Goal: Navigation & Orientation: Find specific page/section

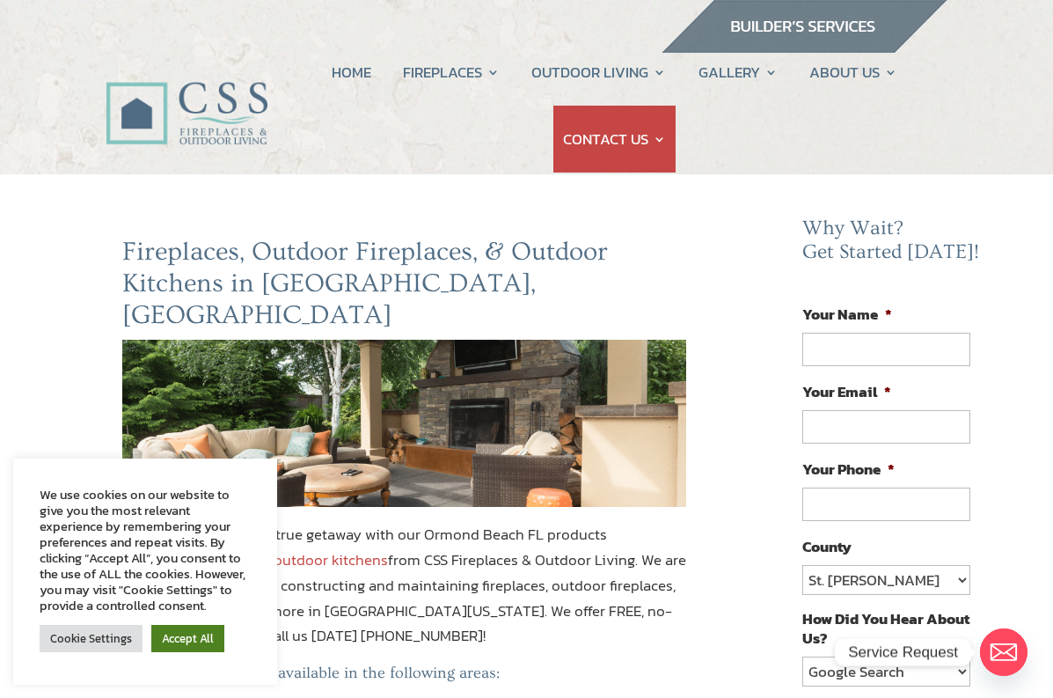
click at [198, 646] on link "Accept All" at bounding box center [187, 638] width 73 height 27
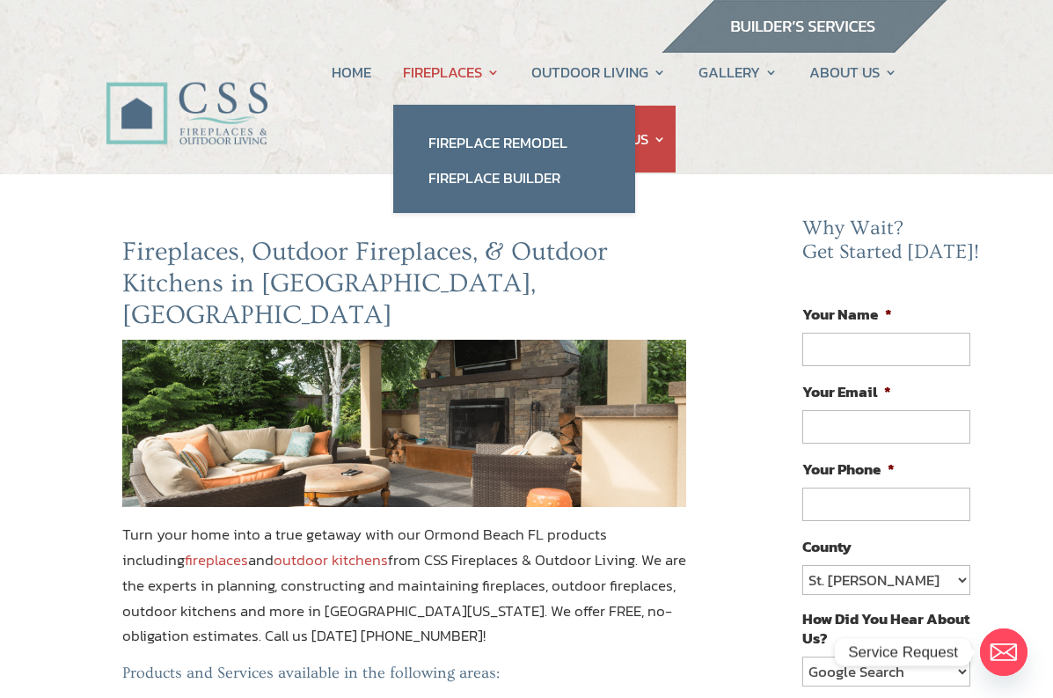
click at [449, 76] on link "FIREPLACES" at bounding box center [451, 72] width 97 height 67
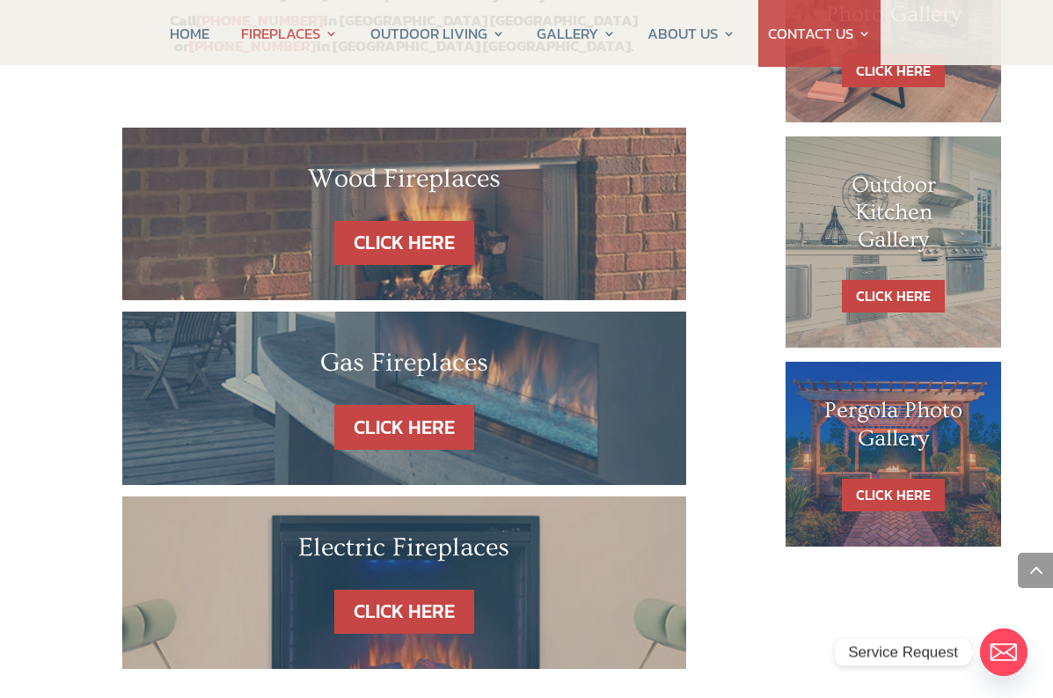
scroll to position [978, 0]
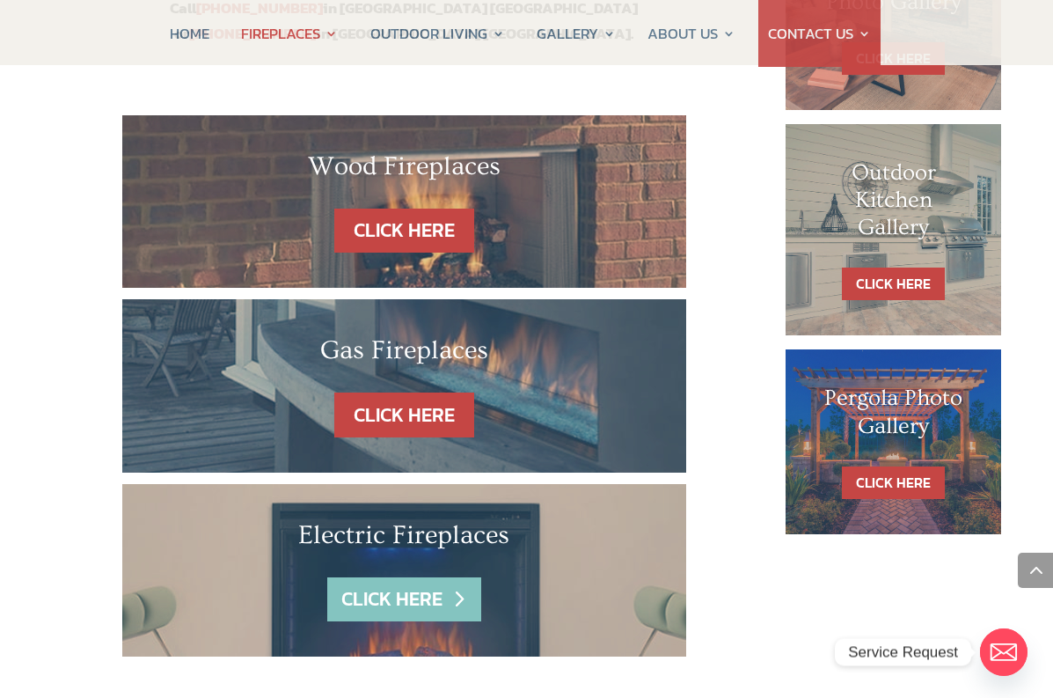
click at [372, 577] on link "CLICK HERE" at bounding box center [403, 599] width 153 height 45
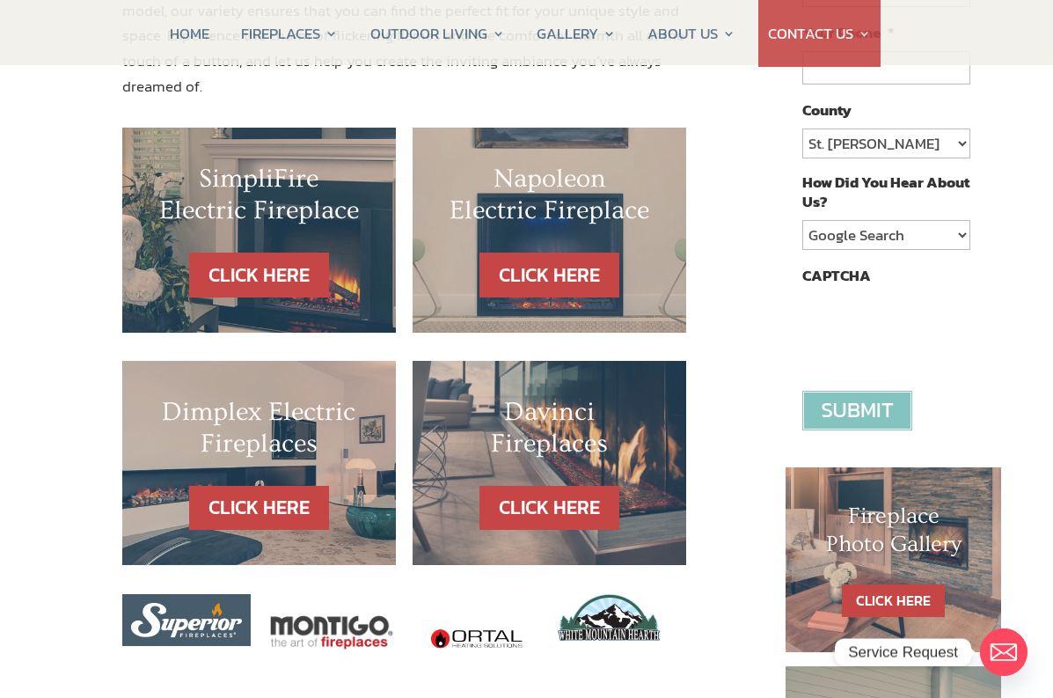
scroll to position [446, 0]
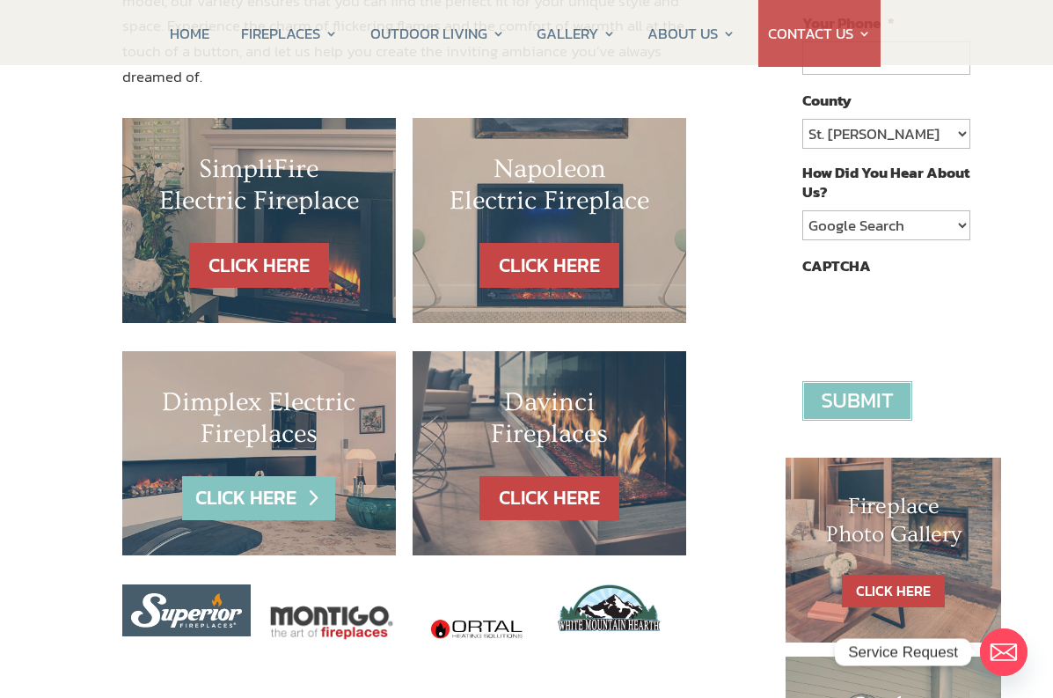
click at [273, 476] on link "CLICK HERE" at bounding box center [258, 498] width 153 height 45
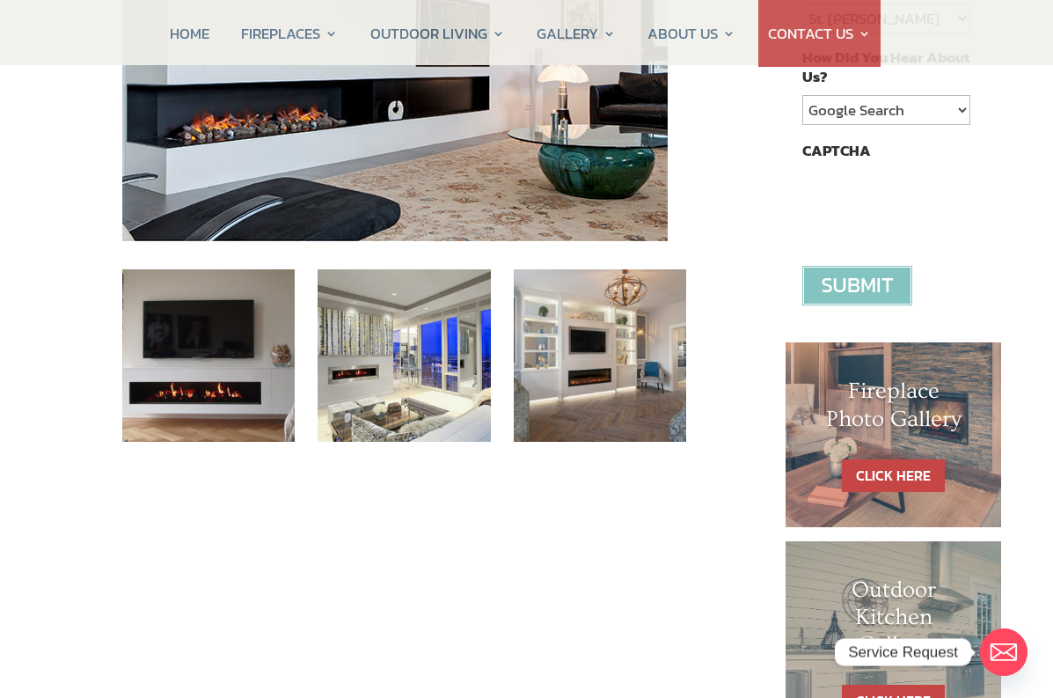
scroll to position [592, 0]
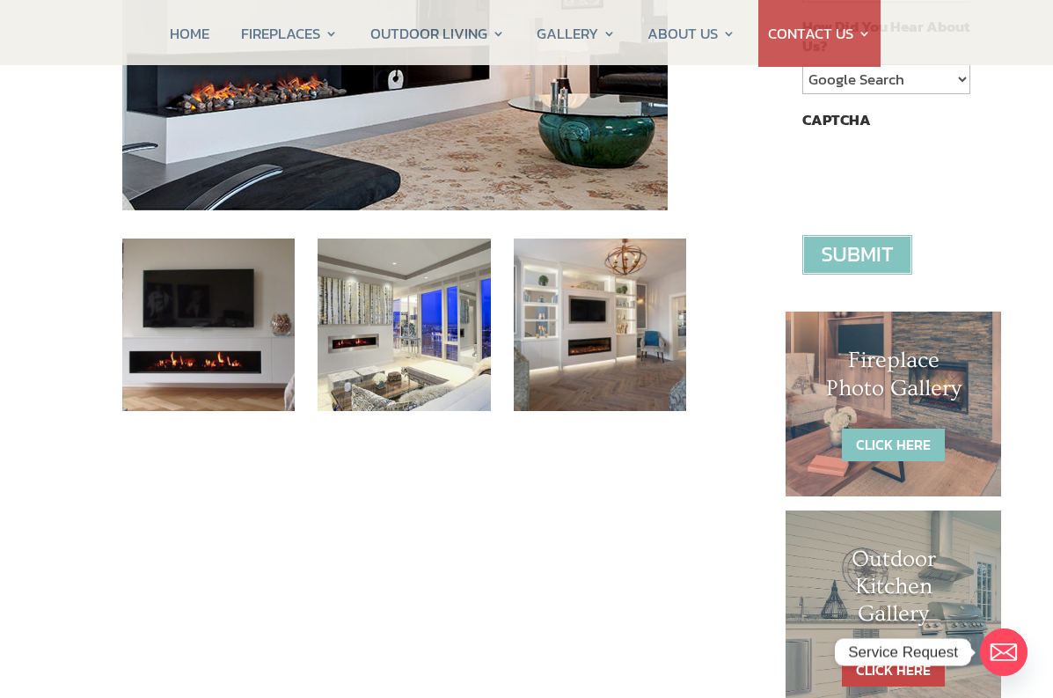
click at [909, 437] on link "CLICK HERE" at bounding box center [893, 445] width 103 height 33
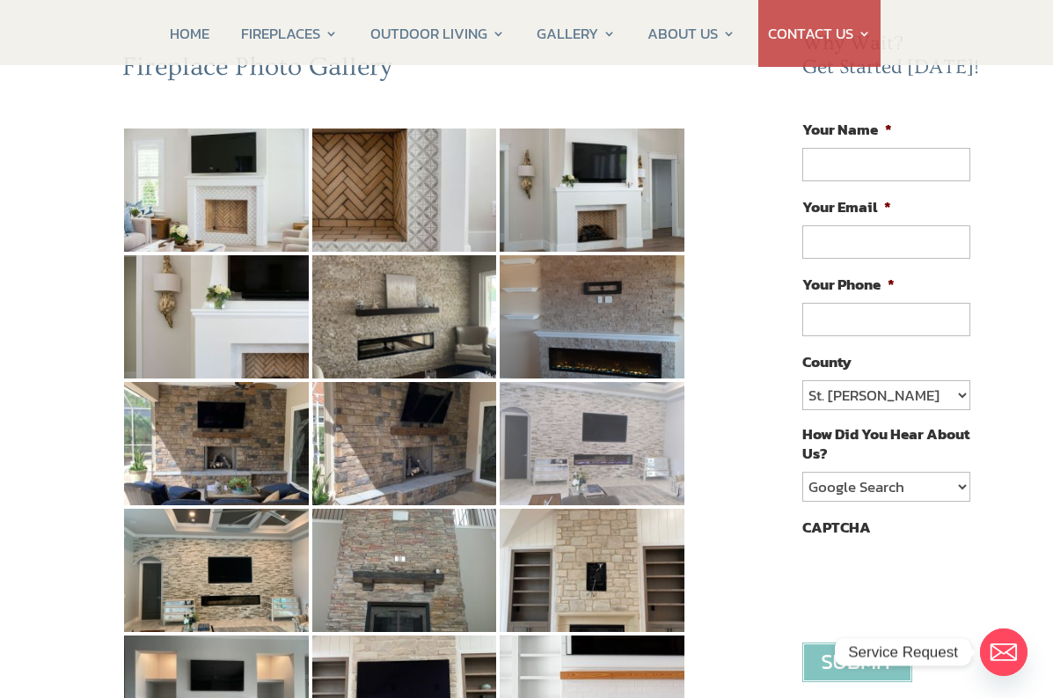
scroll to position [195, 0]
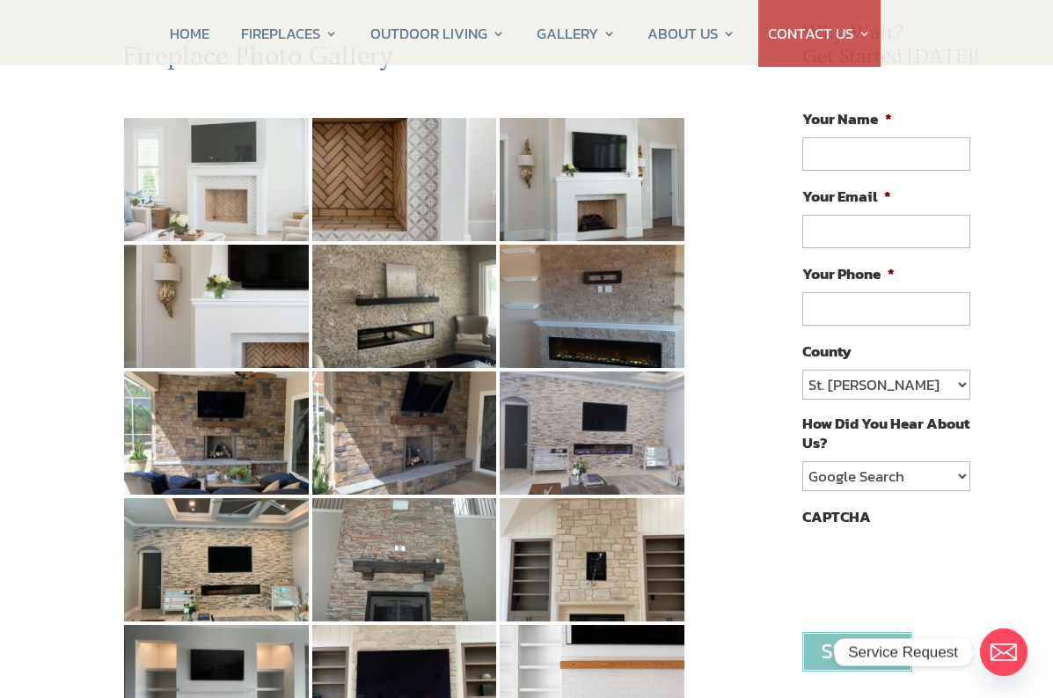
click at [231, 199] on img at bounding box center [216, 179] width 185 height 123
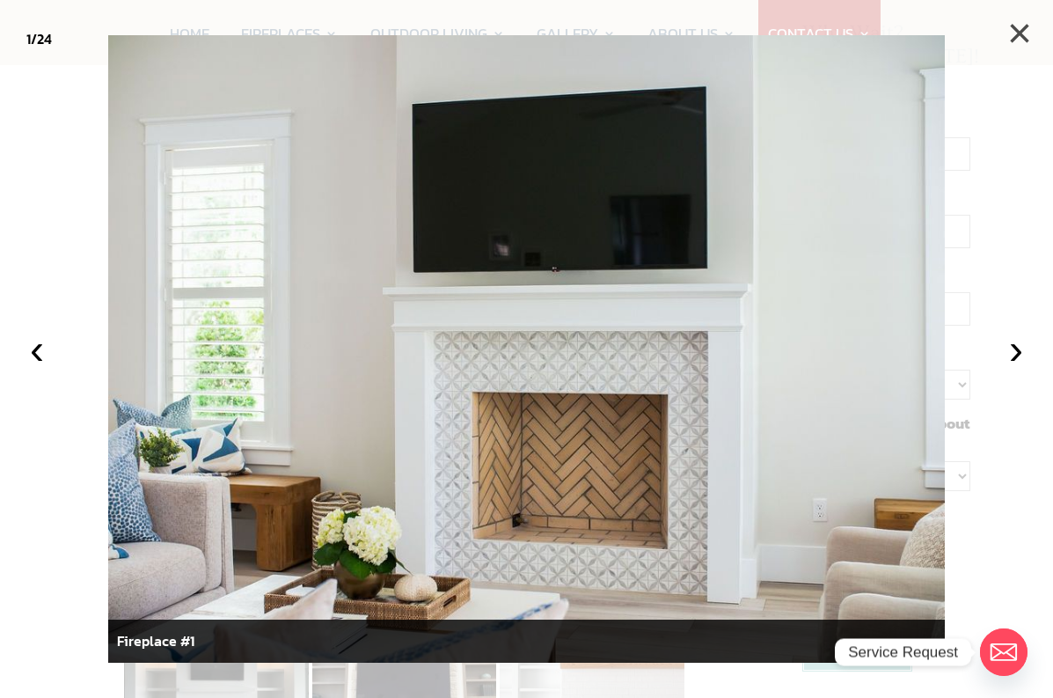
click at [1017, 37] on button "×" at bounding box center [1019, 33] width 39 height 39
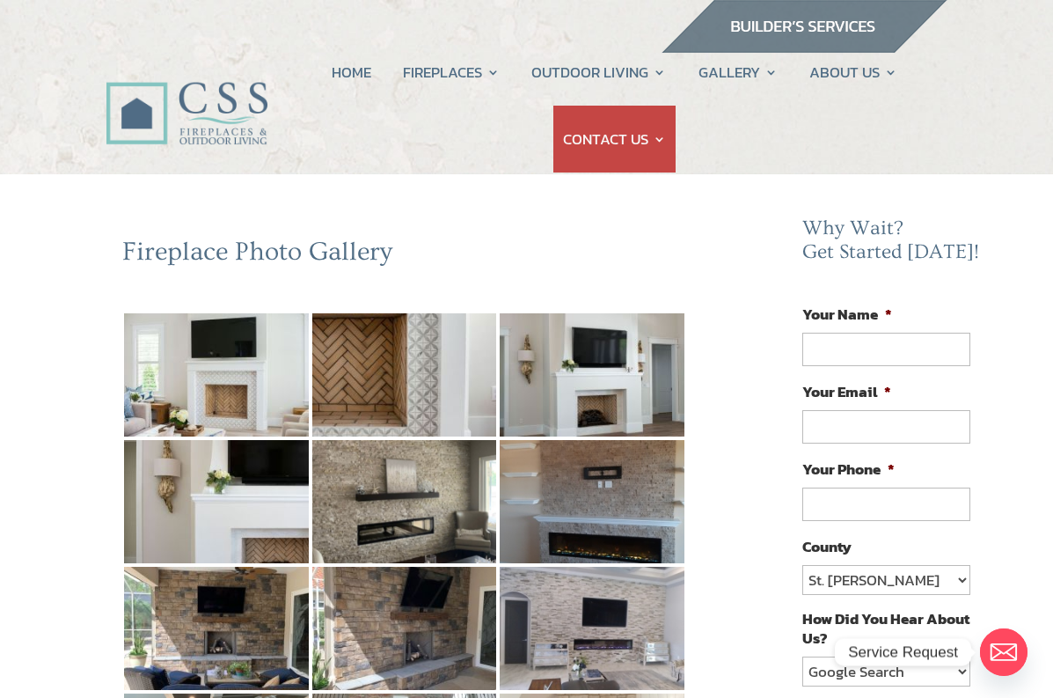
scroll to position [0, 0]
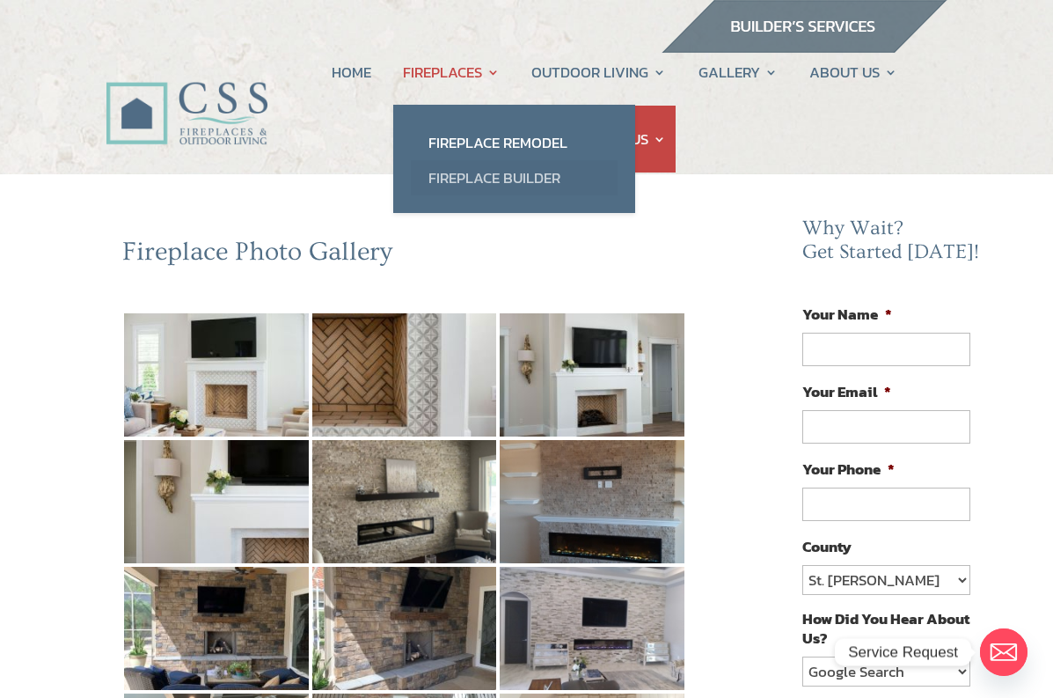
click at [459, 176] on link "Fireplace Builder" at bounding box center [514, 177] width 207 height 35
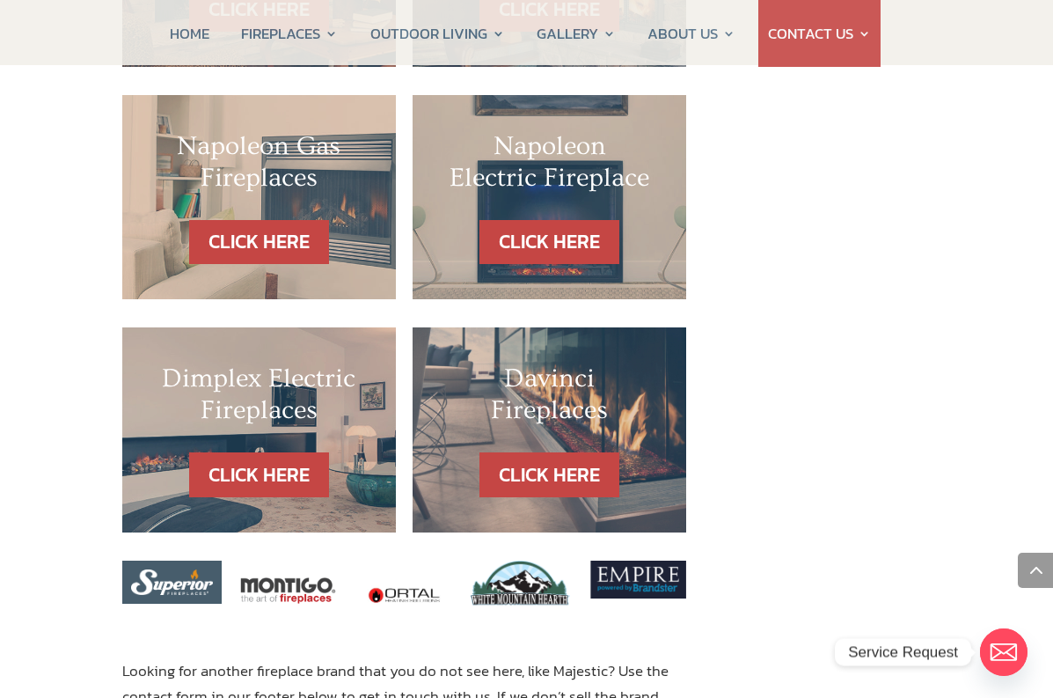
scroll to position [1747, 0]
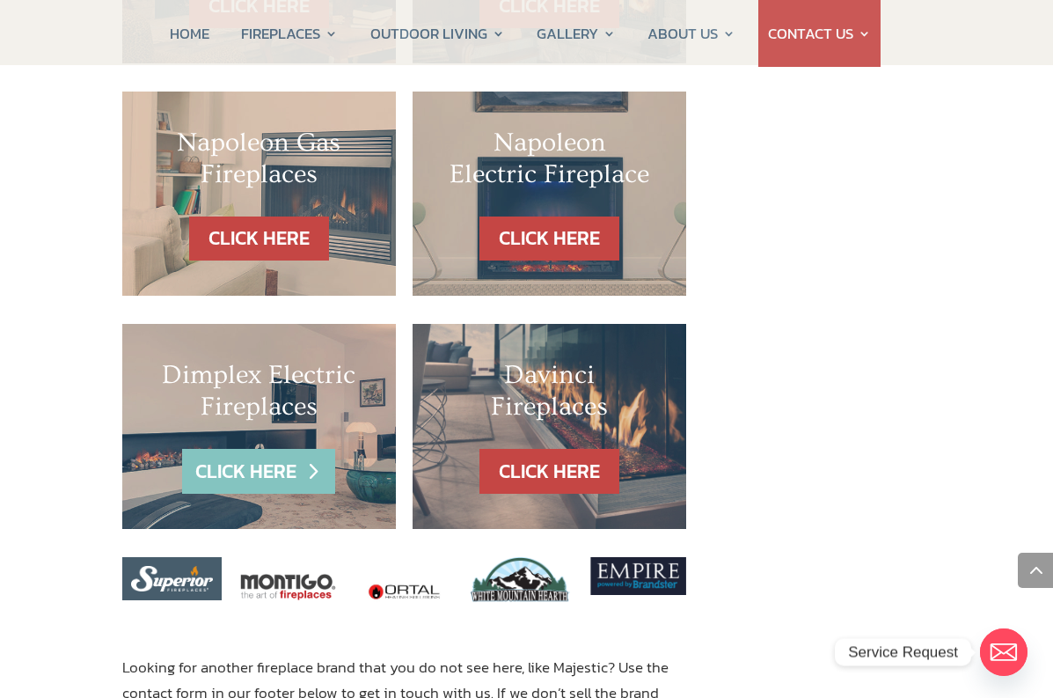
click at [255, 449] on link "CLICK HERE" at bounding box center [258, 471] width 153 height 45
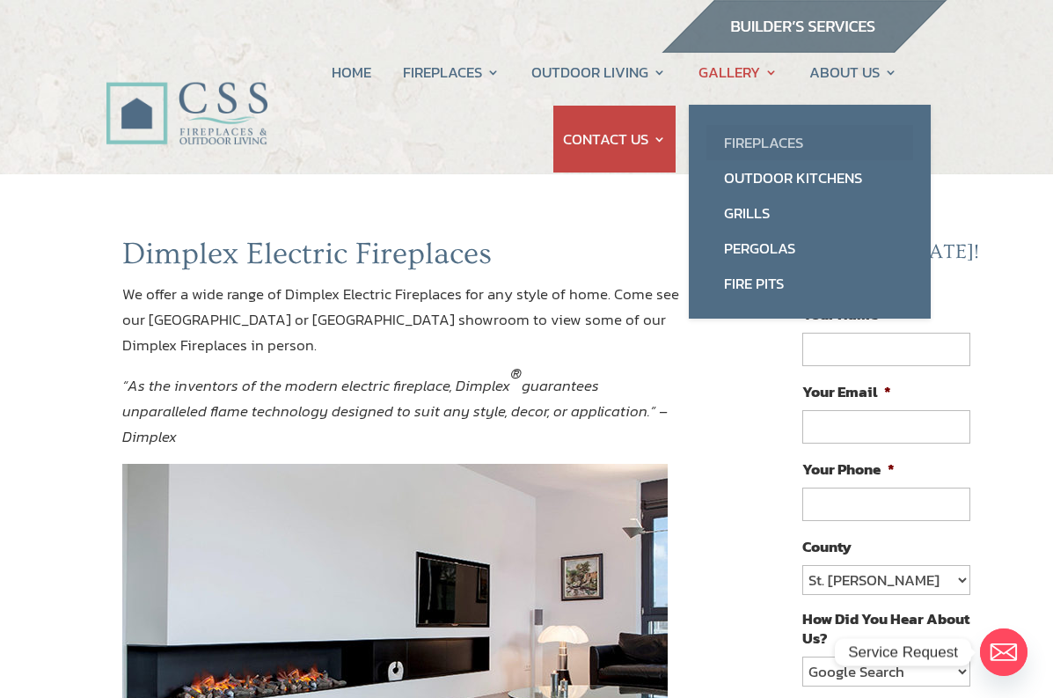
click at [744, 143] on link "Fireplaces" at bounding box center [810, 142] width 207 height 35
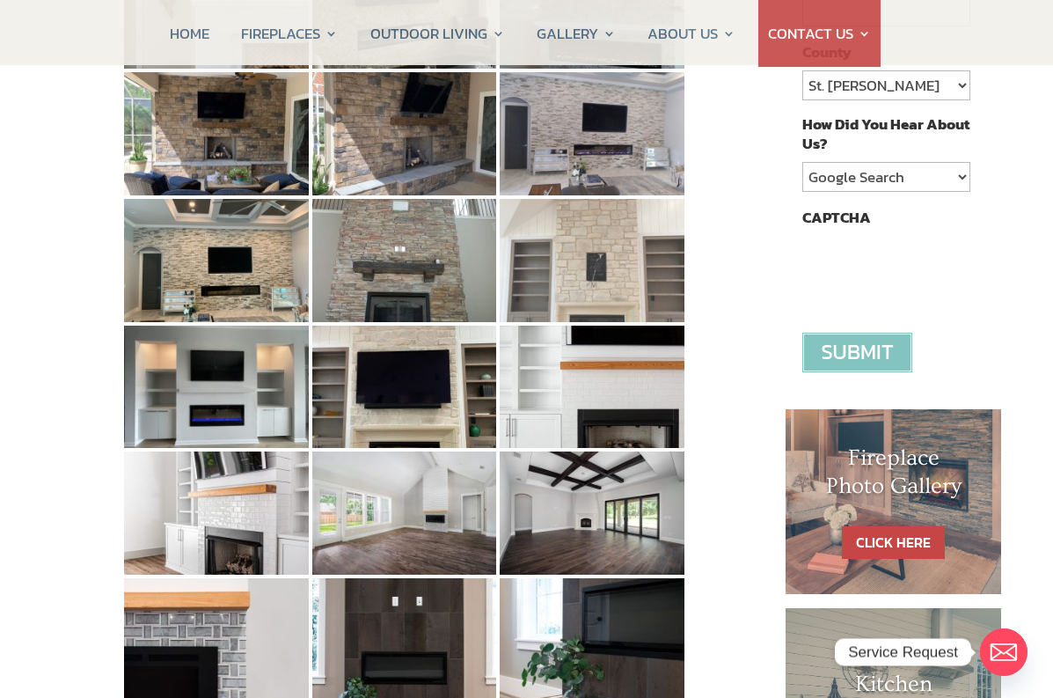
scroll to position [503, 0]
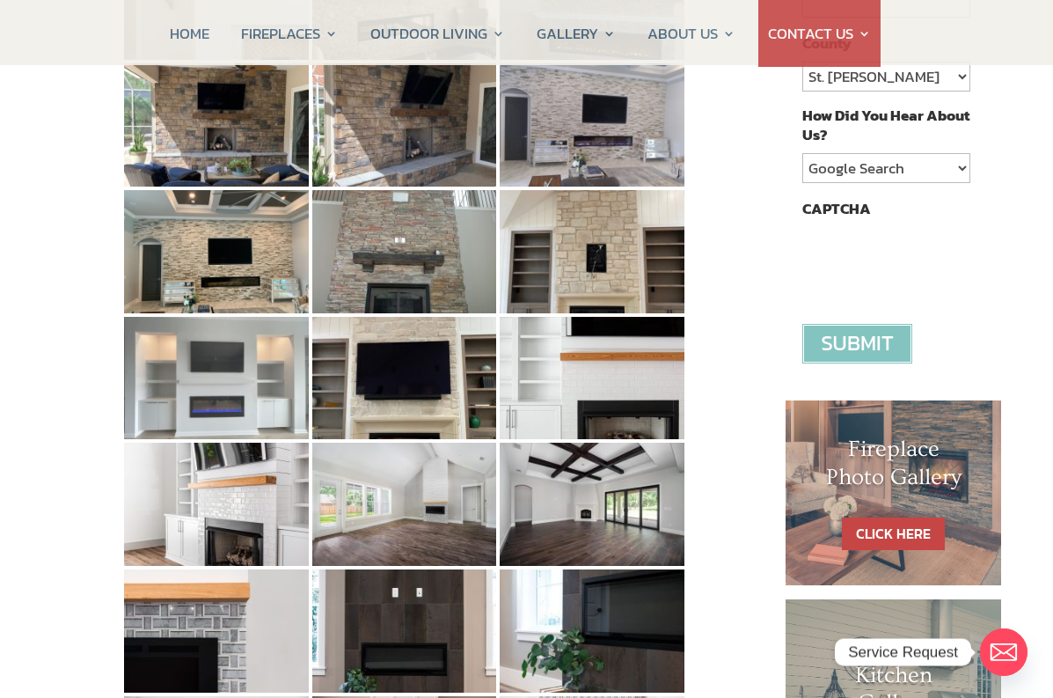
click at [233, 388] on img at bounding box center [216, 378] width 185 height 123
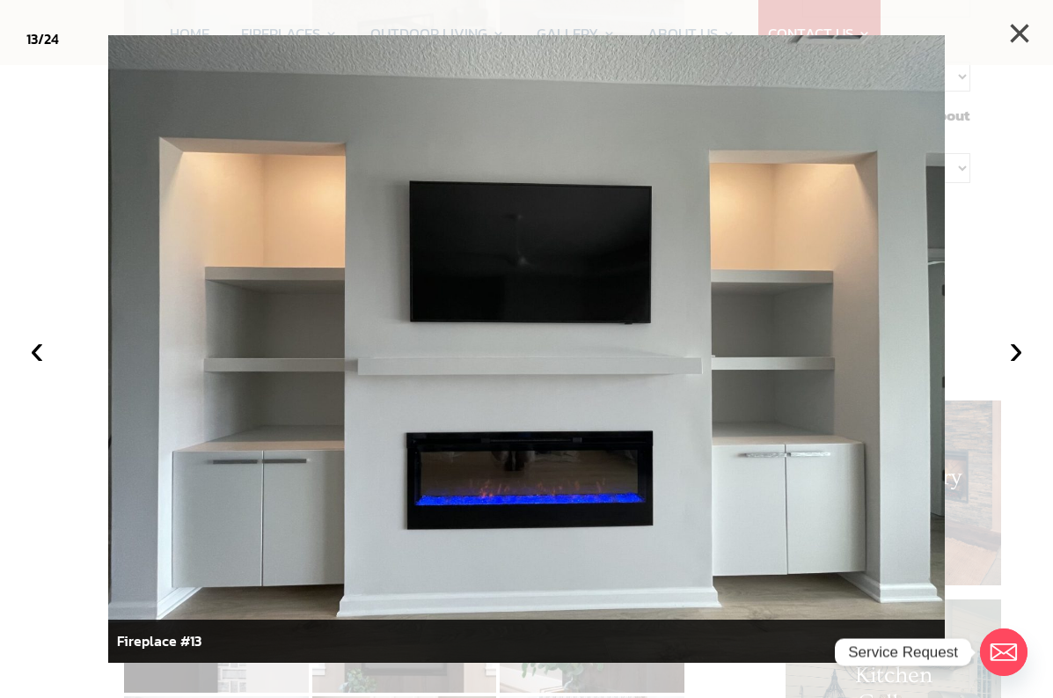
click at [1019, 34] on button "×" at bounding box center [1019, 33] width 39 height 39
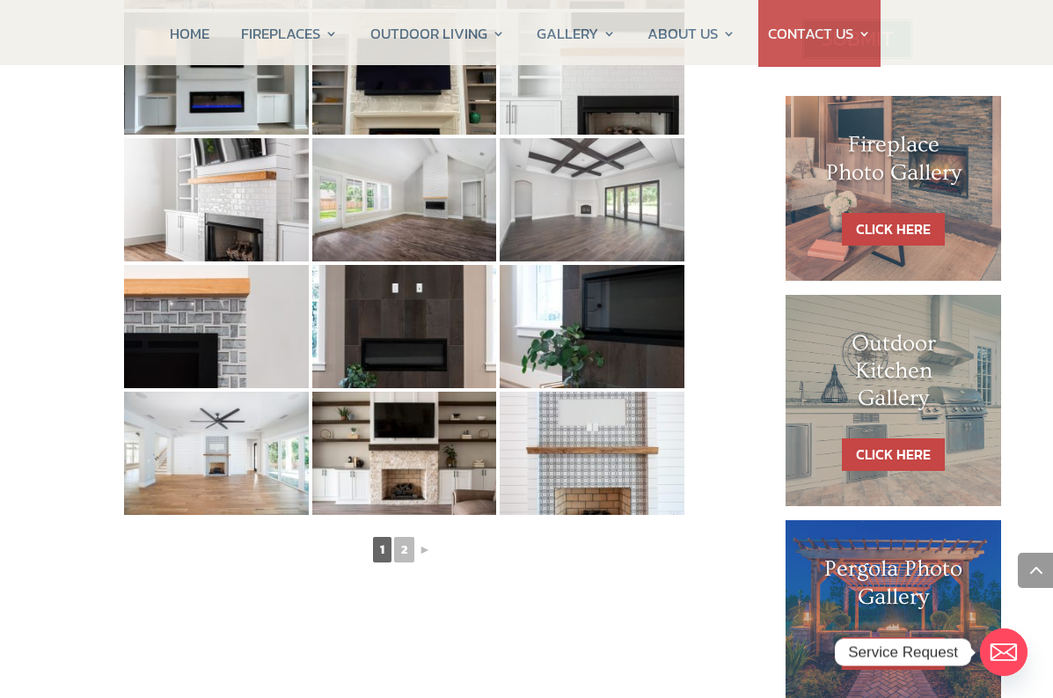
scroll to position [809, 0]
